Goal: Feedback & Contribution: Leave review/rating

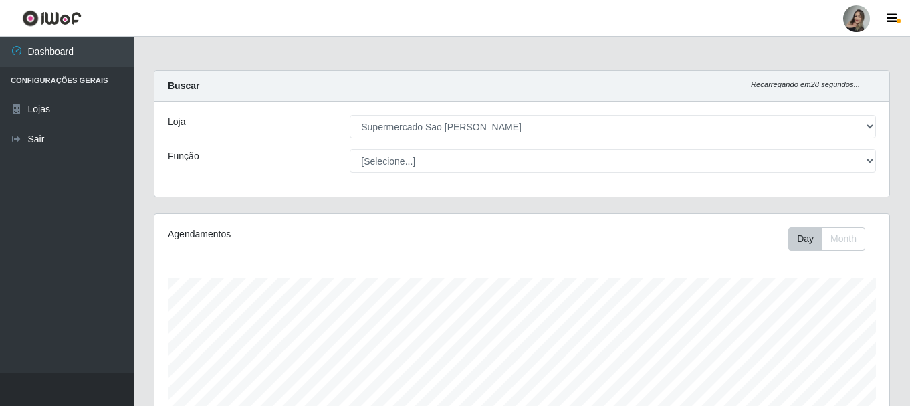
select select "383"
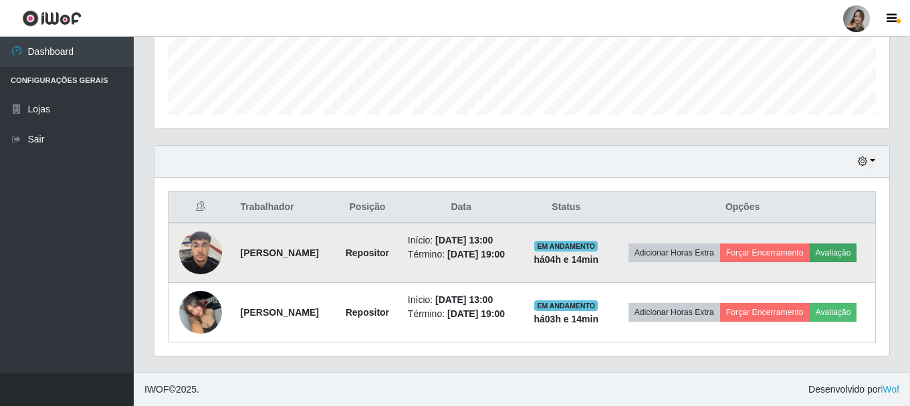
scroll to position [277, 735]
click at [810, 255] on button "Avaliação" at bounding box center [833, 252] width 47 height 19
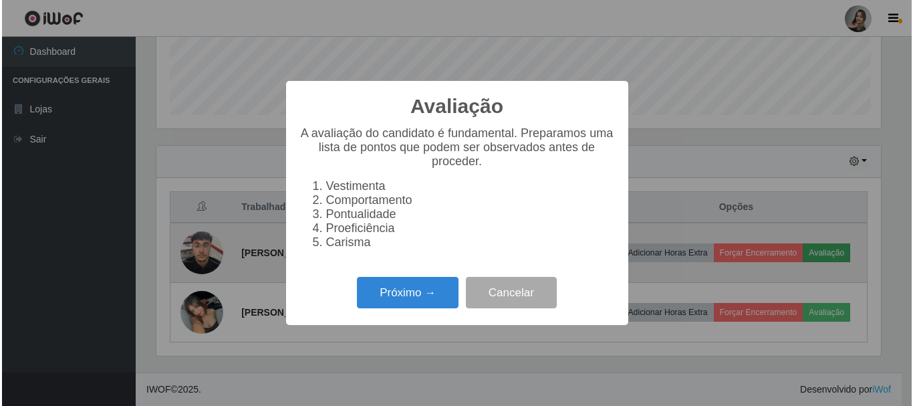
scroll to position [277, 728]
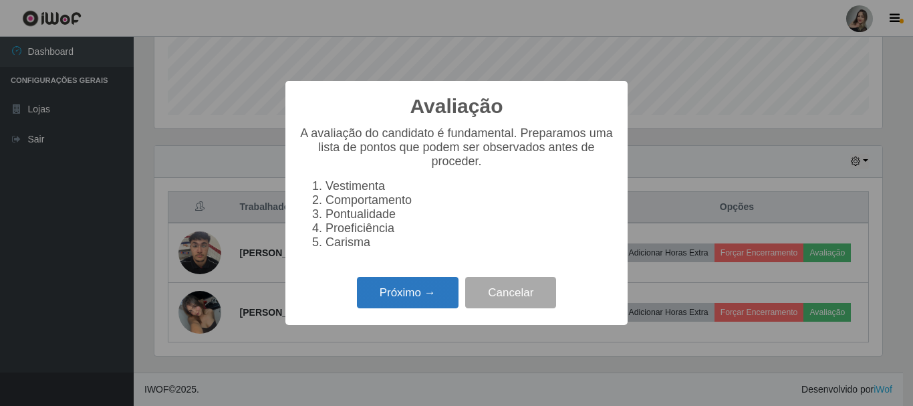
click at [440, 300] on button "Próximo →" at bounding box center [408, 292] width 102 height 31
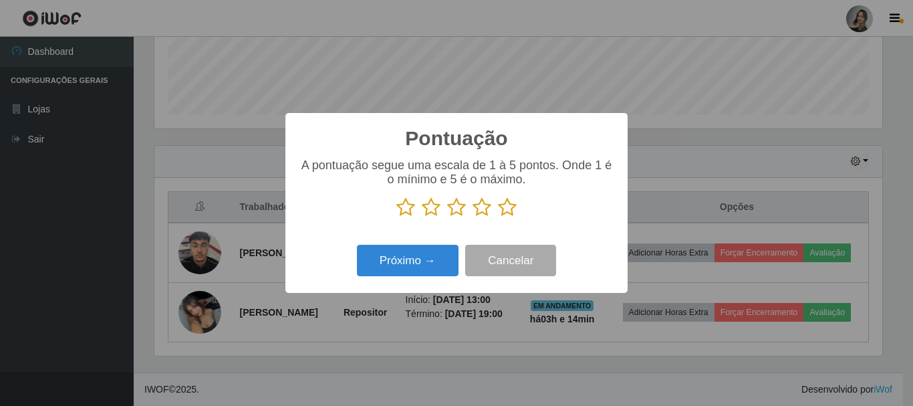
click at [431, 212] on icon at bounding box center [431, 207] width 19 height 20
click at [422, 217] on input "radio" at bounding box center [422, 217] width 0 height 0
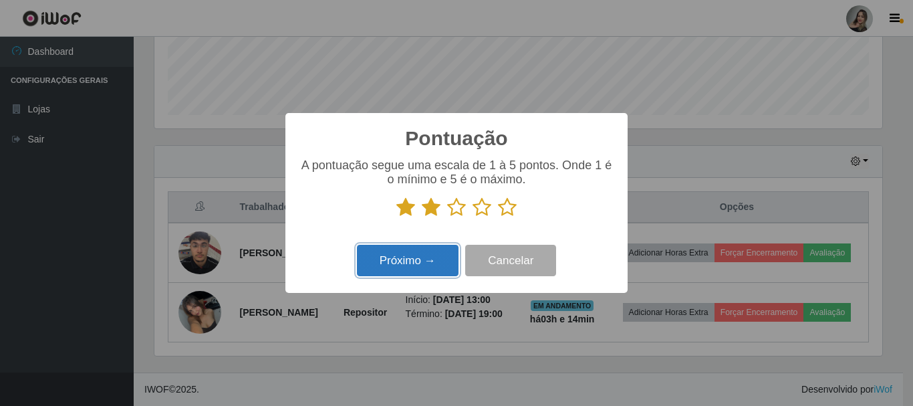
click at [426, 260] on button "Próximo →" at bounding box center [408, 260] width 102 height 31
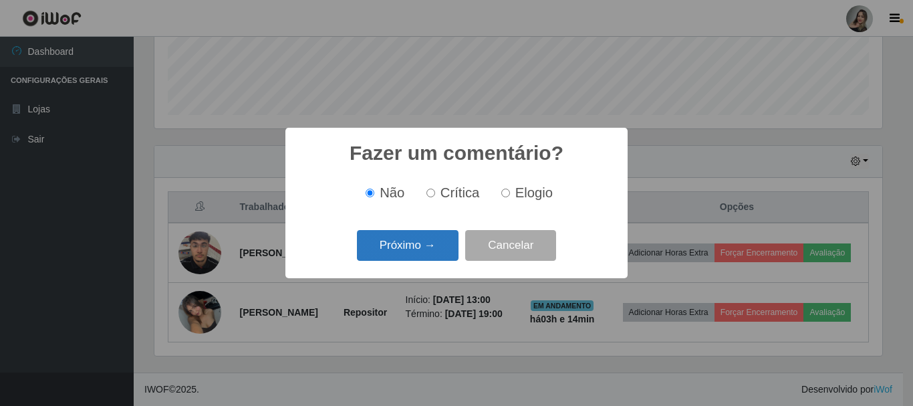
click at [429, 253] on button "Próximo →" at bounding box center [408, 245] width 102 height 31
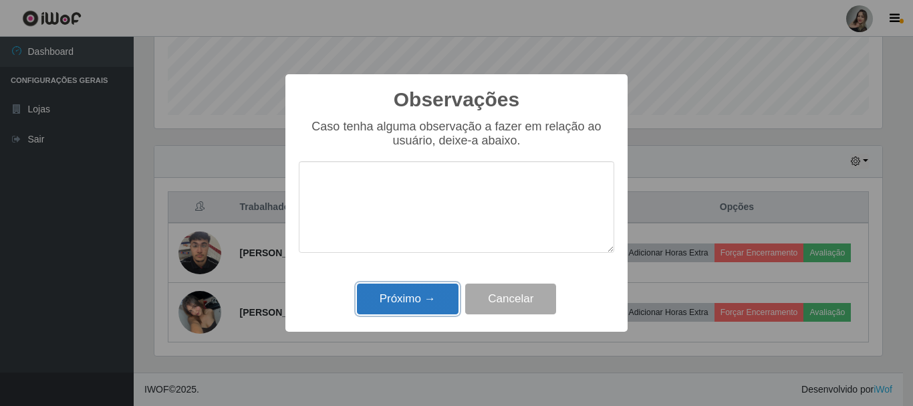
click at [422, 292] on button "Próximo →" at bounding box center [408, 298] width 102 height 31
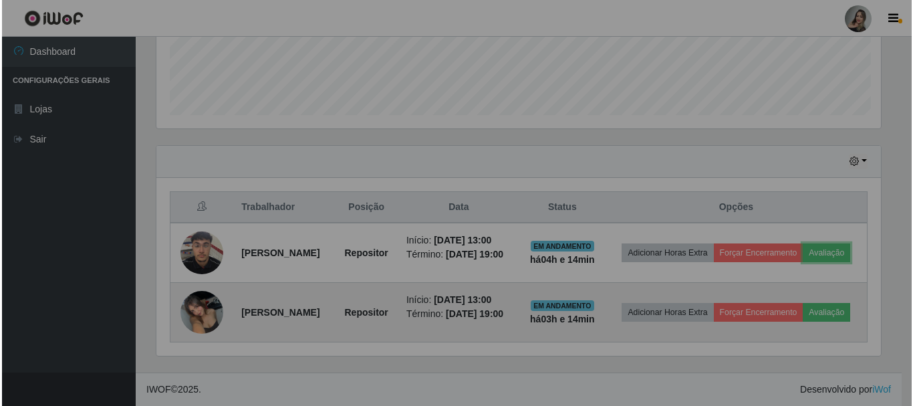
scroll to position [277, 735]
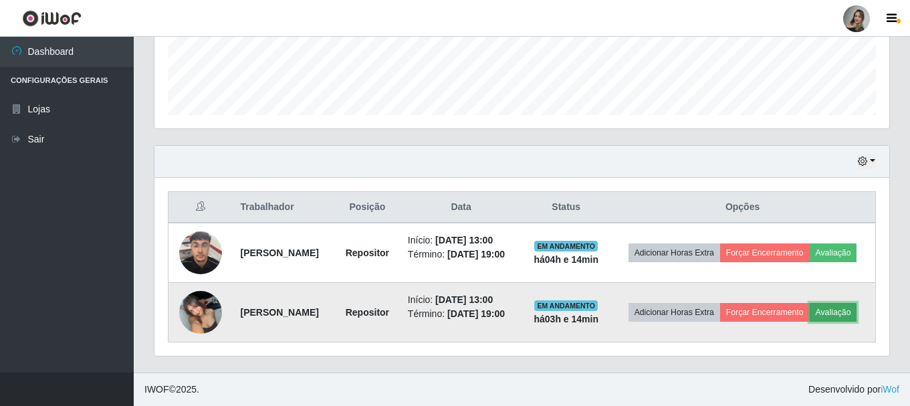
click at [810, 322] on button "Avaliação" at bounding box center [833, 312] width 47 height 19
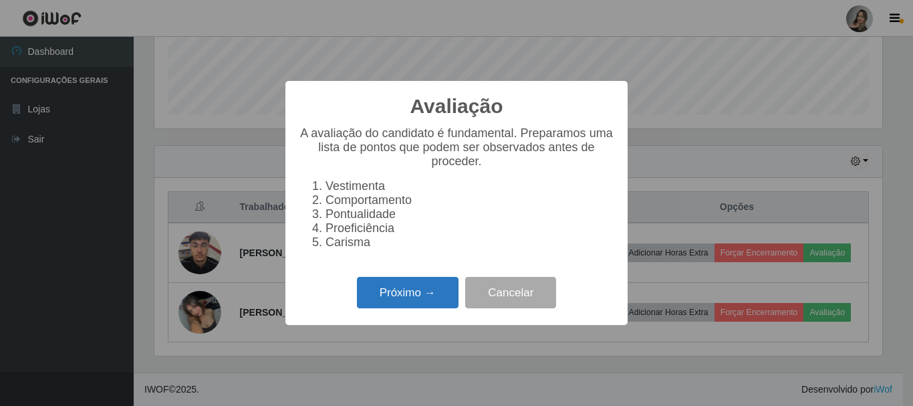
click at [432, 294] on button "Próximo →" at bounding box center [408, 292] width 102 height 31
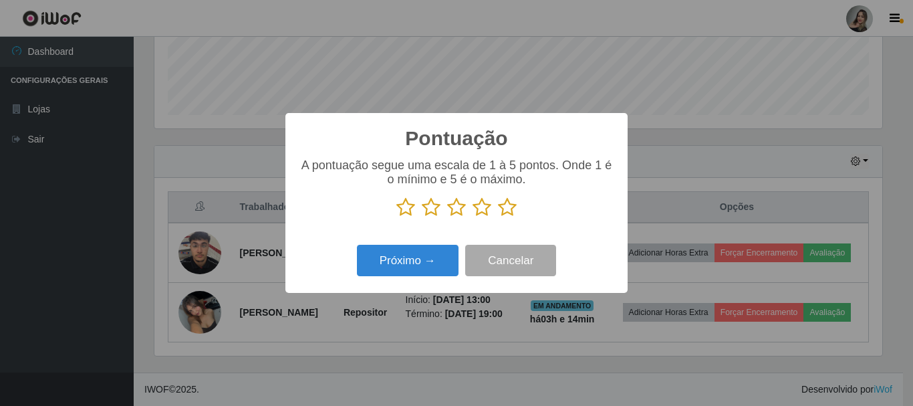
scroll to position [668316, 667865]
click at [427, 207] on icon at bounding box center [431, 207] width 19 height 20
click at [422, 217] on input "radio" at bounding box center [422, 217] width 0 height 0
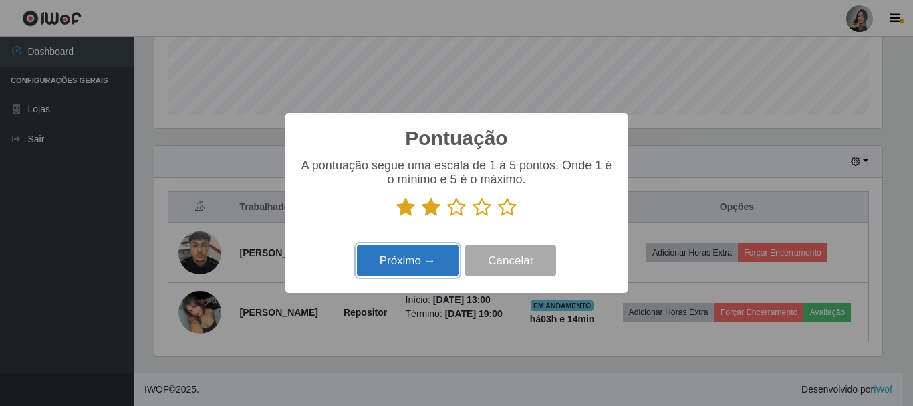
click at [419, 259] on button "Próximo →" at bounding box center [408, 260] width 102 height 31
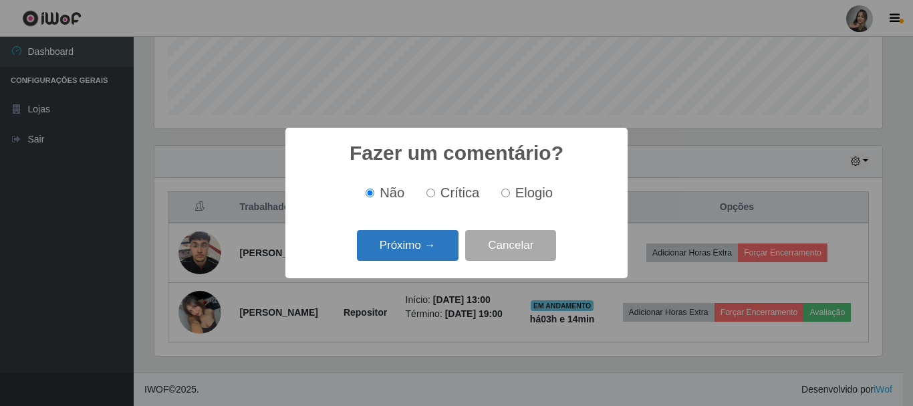
click at [426, 245] on button "Próximo →" at bounding box center [408, 245] width 102 height 31
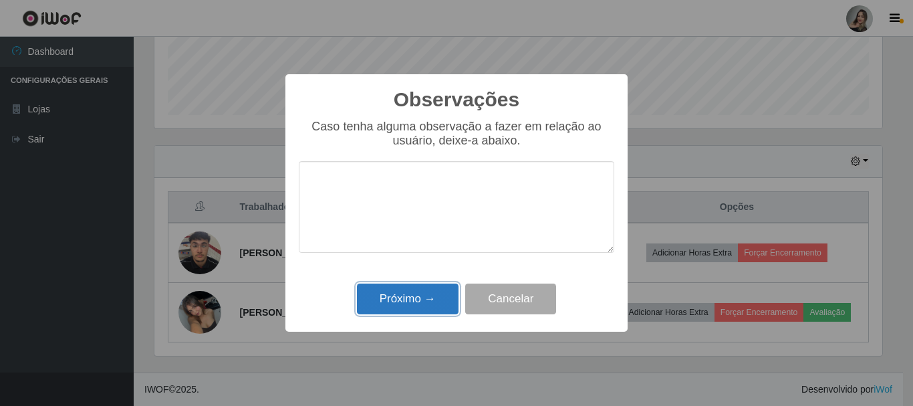
click at [429, 302] on button "Próximo →" at bounding box center [408, 298] width 102 height 31
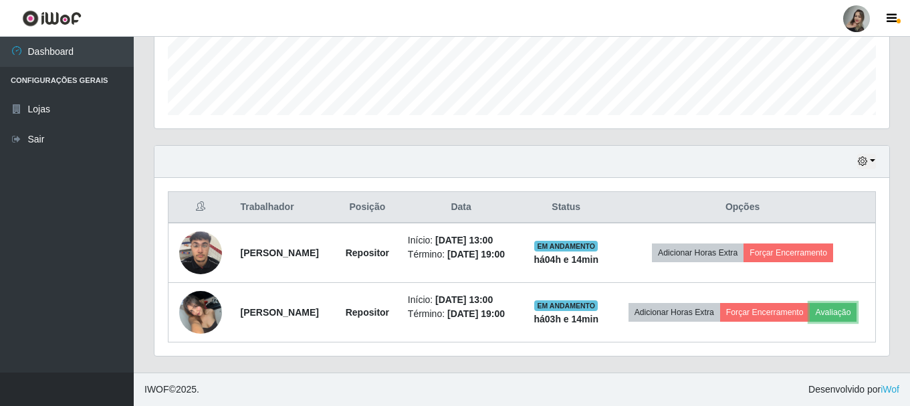
scroll to position [277, 735]
